Goal: Transaction & Acquisition: Purchase product/service

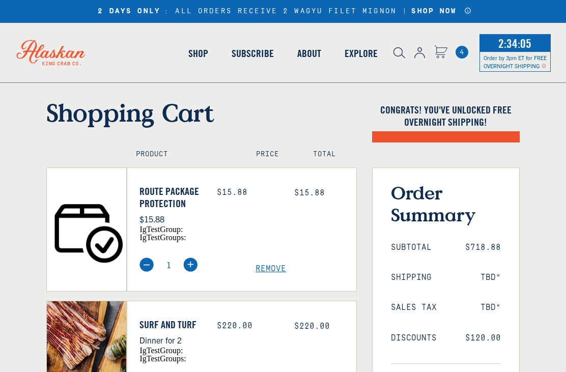
scroll to position [74, 0]
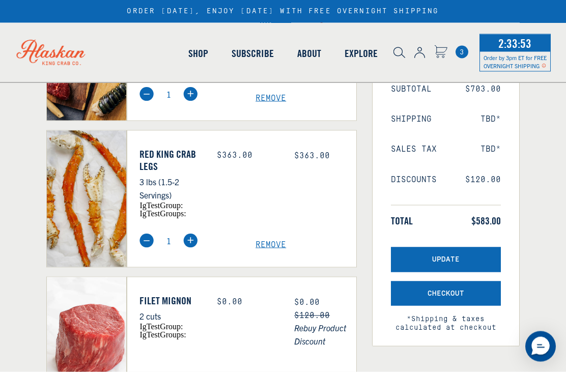
scroll to position [155, 0]
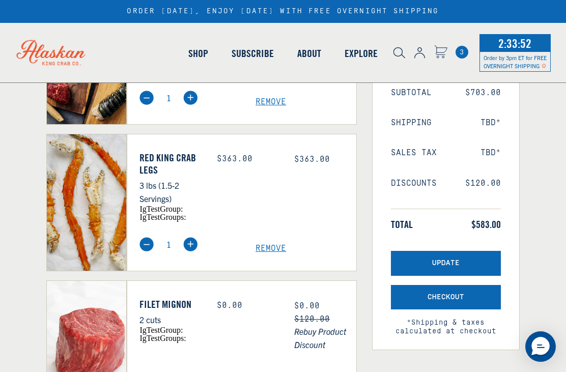
click at [269, 107] on span "Remove" at bounding box center [305, 102] width 101 height 10
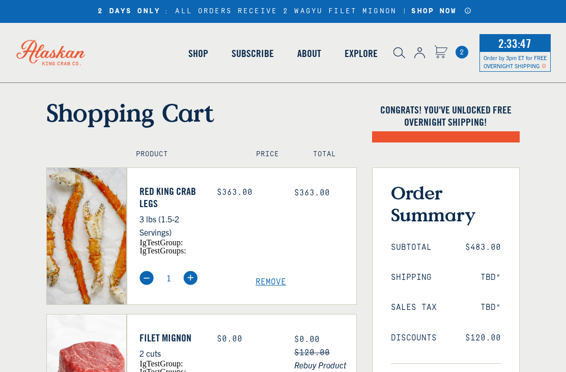
scroll to position [80, 0]
